Goal: Check status: Check status

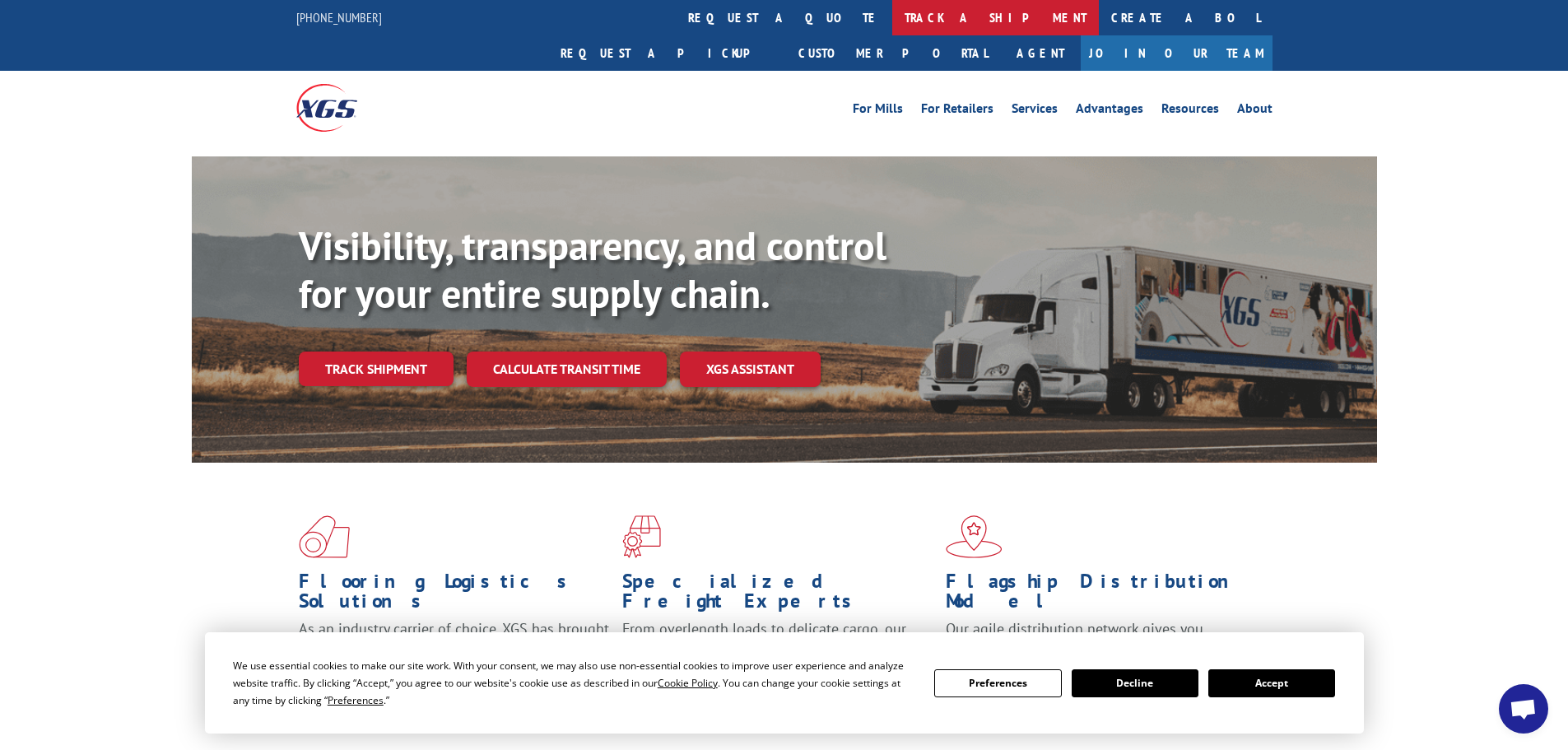
click at [892, 23] on link "track a shipment" at bounding box center [995, 18] width 206 height 35
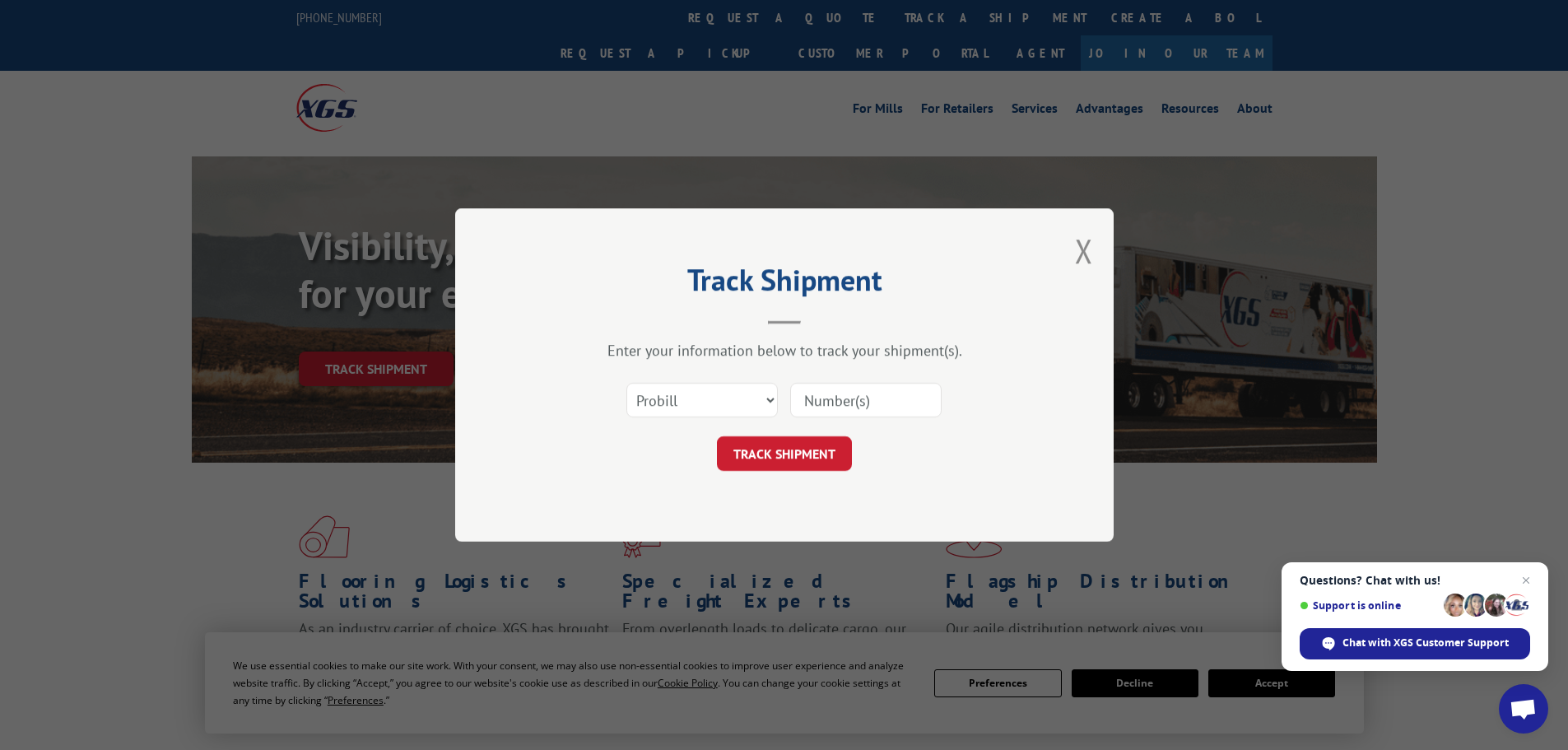
paste input "INC47685713 unable to move to done. Validate button doesn't change order status…"
type input "I"
paste input "5549182"
type input "5549182"
click at [706, 420] on div "Select category... Probill BOL PO" at bounding box center [702, 400] width 150 height 38
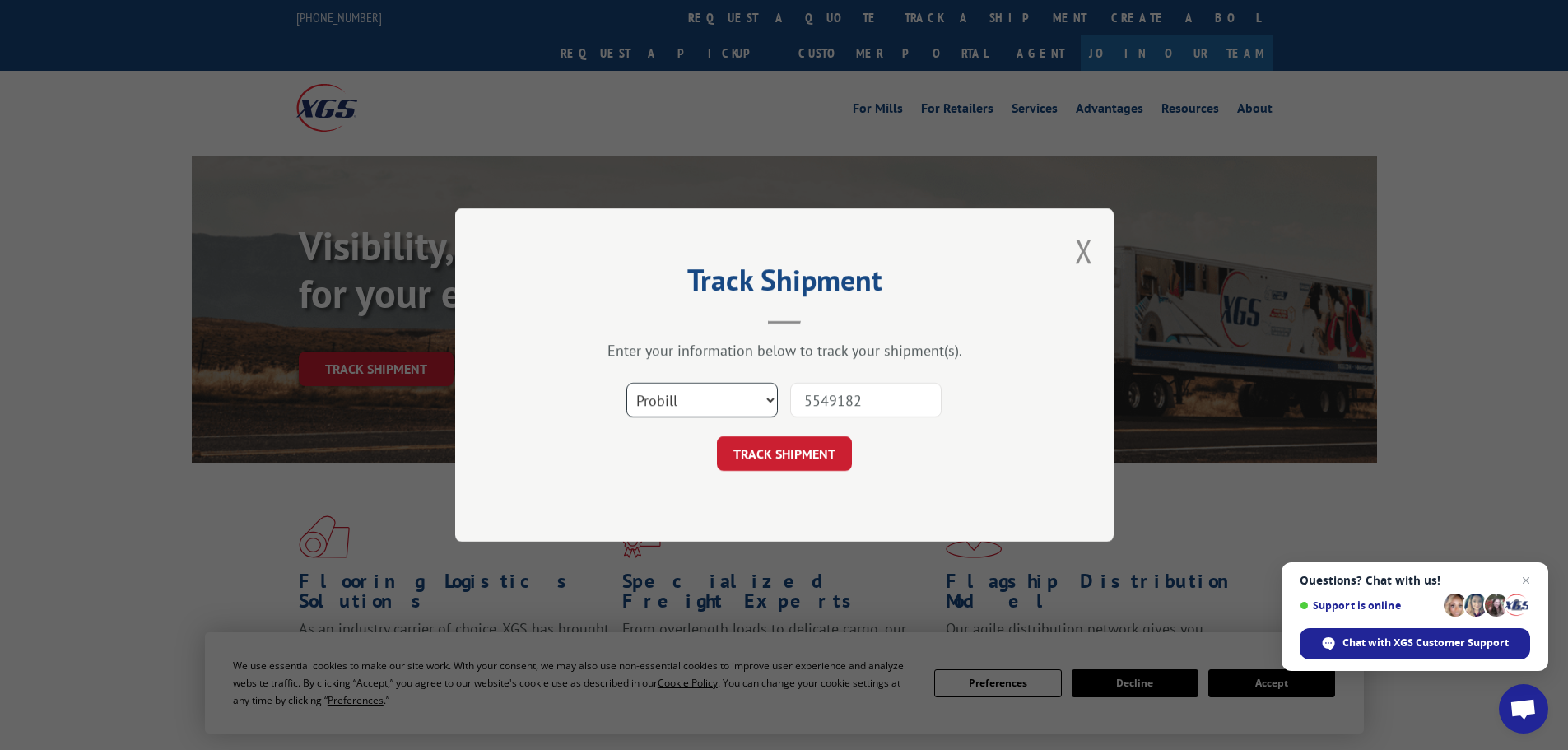
click at [711, 399] on select "Select category... Probill BOL PO" at bounding box center [702, 399] width 152 height 34
select select "bol"
click at [626, 382] on select "Select category... Probill BOL PO" at bounding box center [702, 399] width 152 height 34
click at [759, 454] on button "TRACK SHIPMENT" at bounding box center [784, 453] width 135 height 34
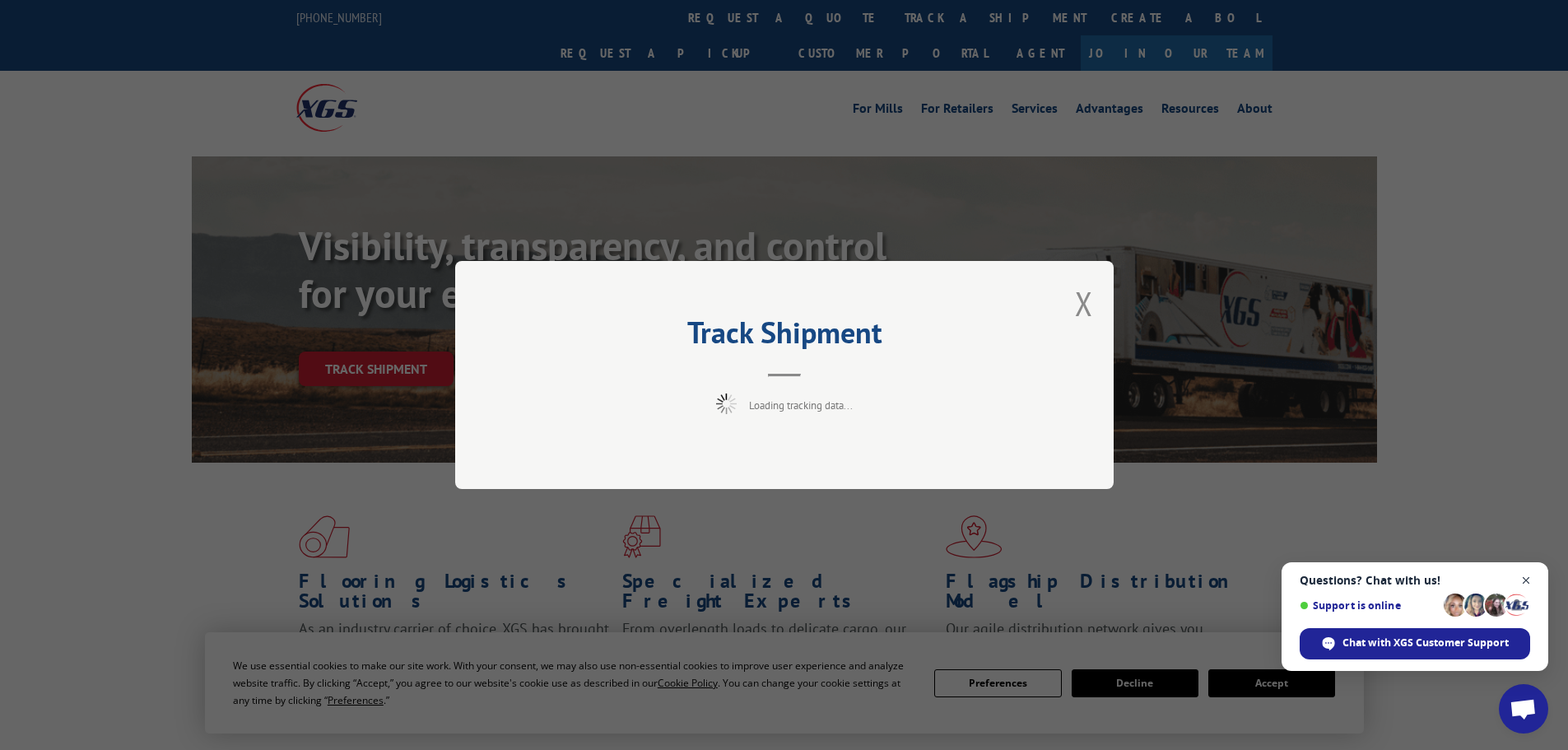
click at [1528, 582] on span "Close chat" at bounding box center [1526, 580] width 20 height 20
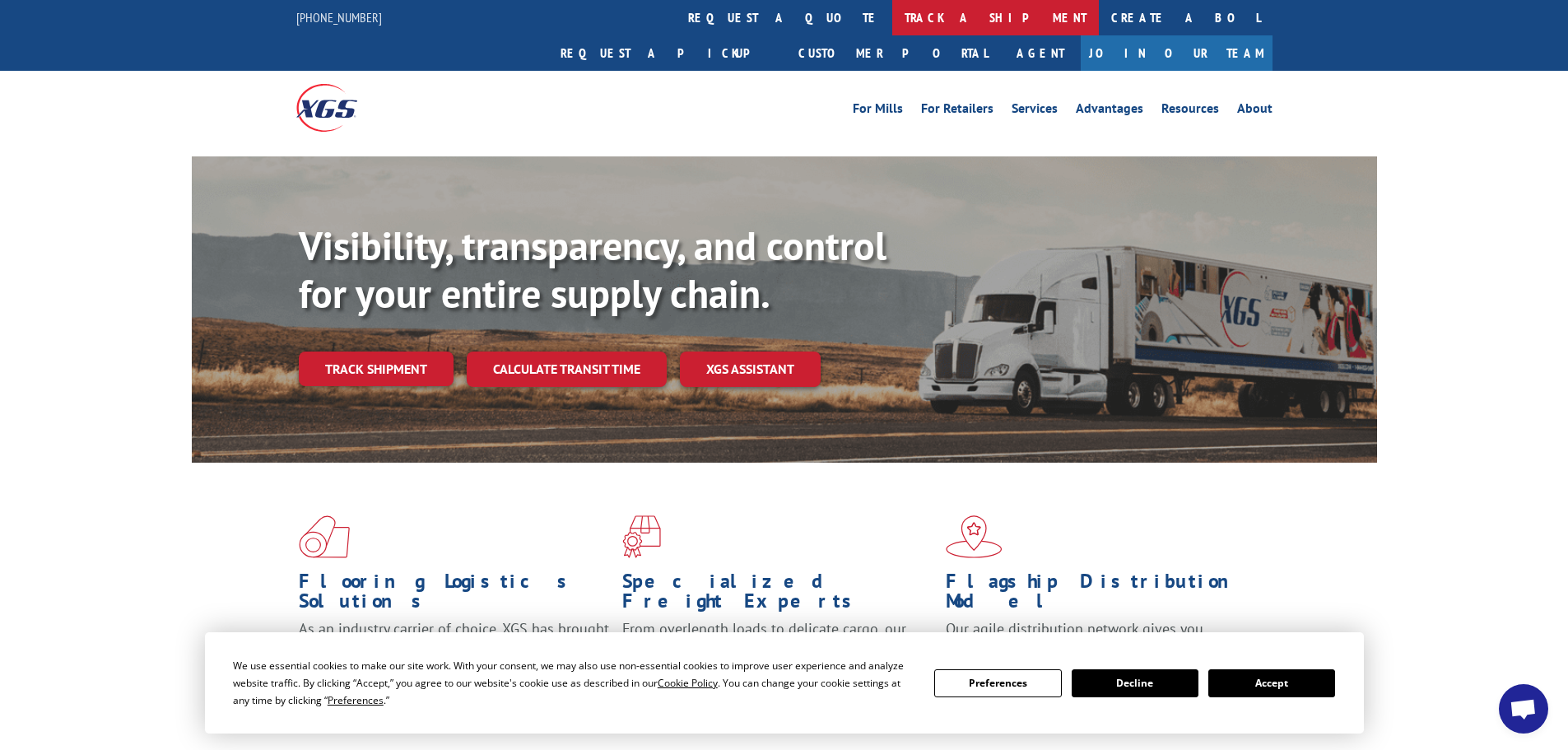
click at [892, 19] on link "track a shipment" at bounding box center [995, 18] width 206 height 35
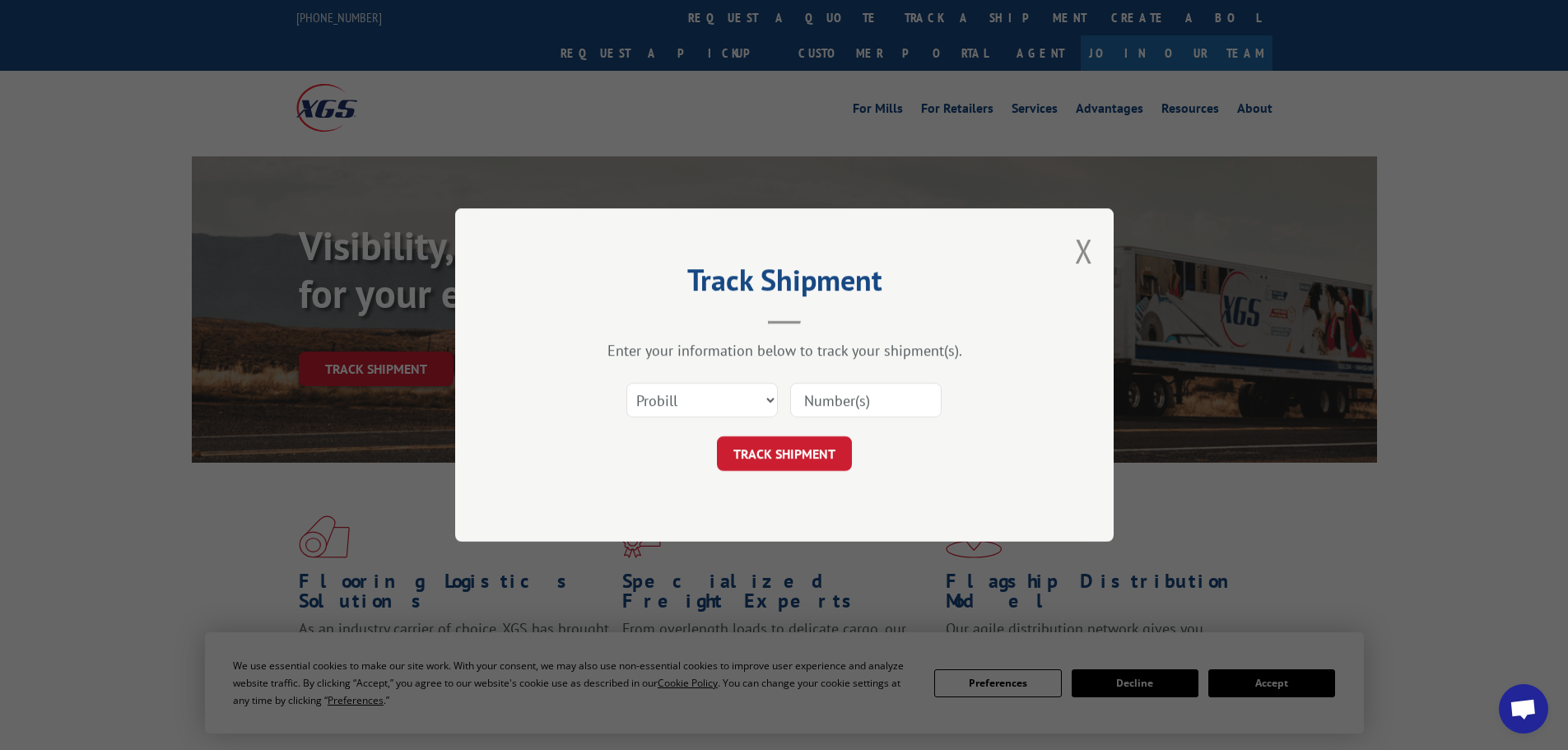
drag, startPoint x: 868, startPoint y: 399, endPoint x: 815, endPoint y: 397, distance: 53.0
paste input "476205768616"
type input "476205768616"
click button "TRACK SHIPMENT" at bounding box center [784, 453] width 135 height 34
